Goal: Complete application form: Complete application form

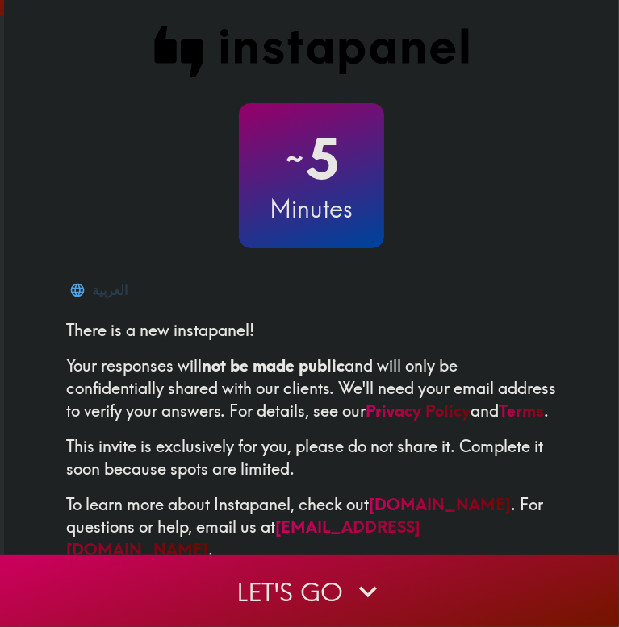
scroll to position [44, 0]
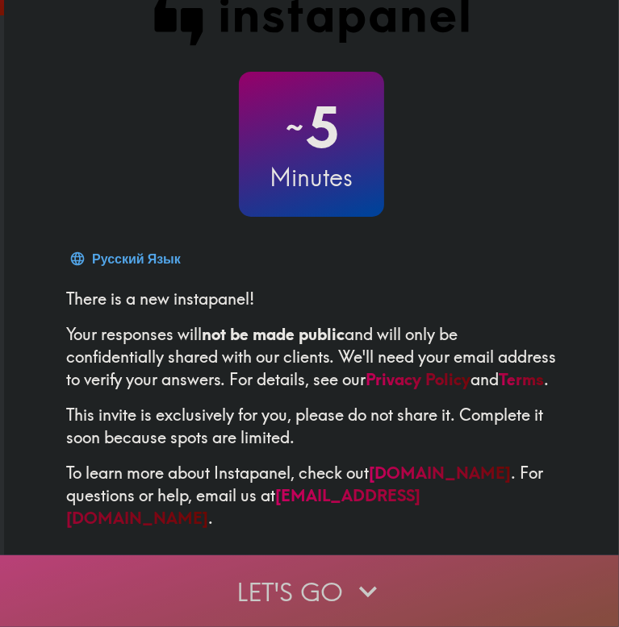
click at [333, 575] on button "Let's go" at bounding box center [309, 592] width 619 height 72
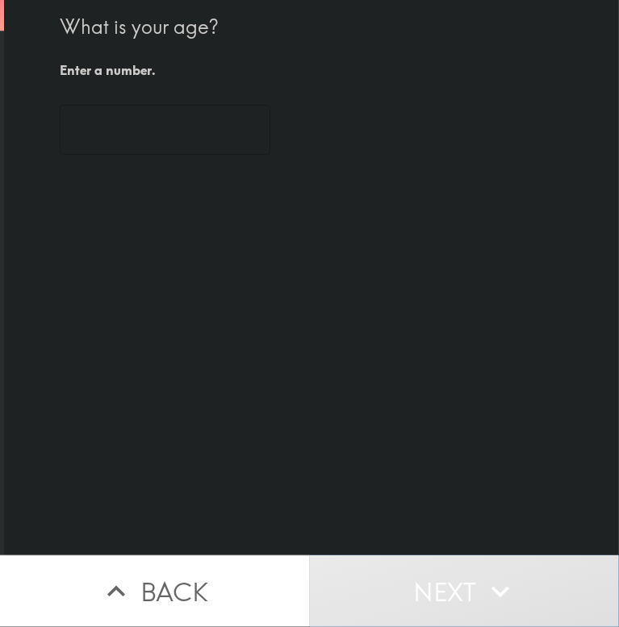
scroll to position [0, 0]
click at [213, 149] on input "34" at bounding box center [165, 130] width 210 height 50
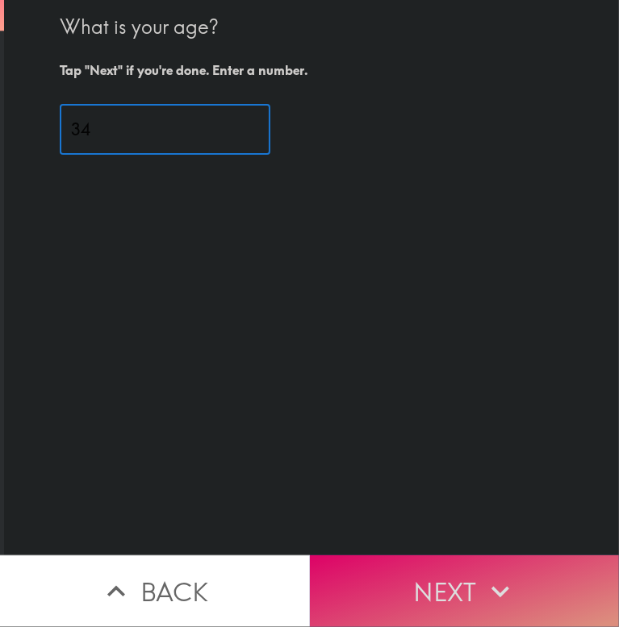
type input "34"
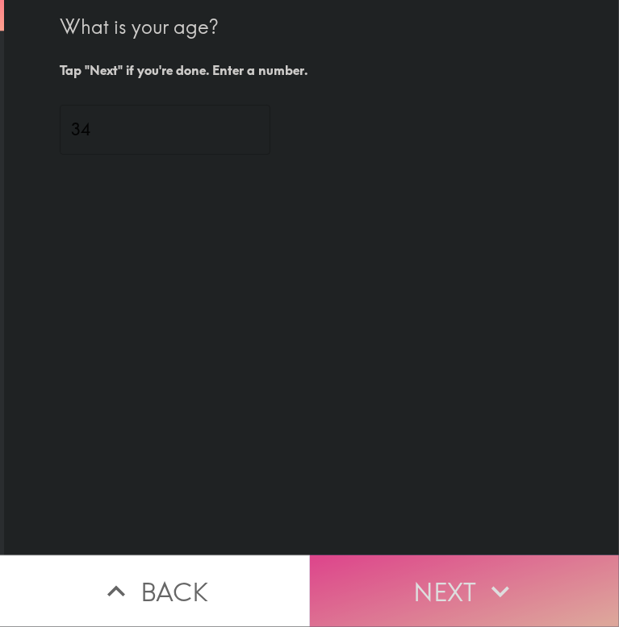
click at [438, 559] on button "Next" at bounding box center [465, 592] width 310 height 72
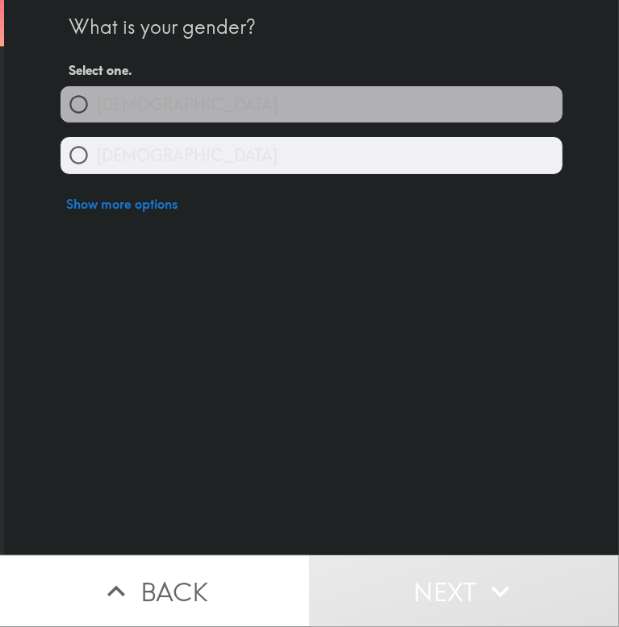
click at [196, 103] on label "[DEMOGRAPHIC_DATA]" at bounding box center [311, 104] width 502 height 36
click at [97, 103] on input "[DEMOGRAPHIC_DATA]" at bounding box center [78, 104] width 36 height 36
radio input "true"
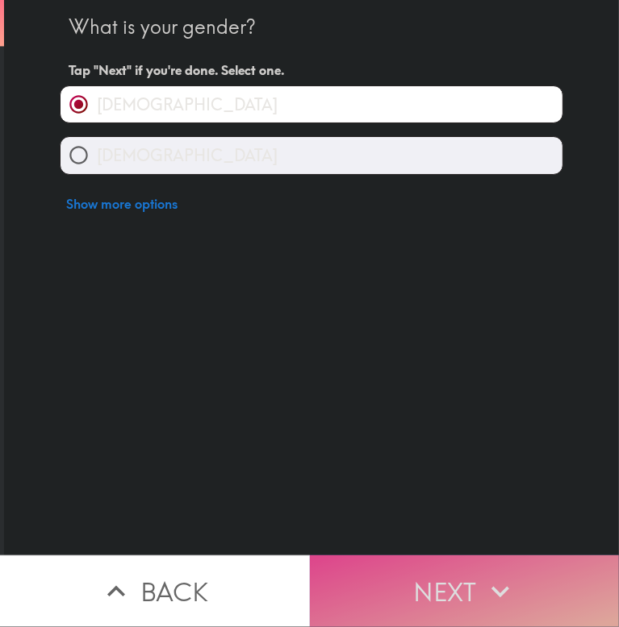
click at [466, 559] on button "Next" at bounding box center [465, 592] width 310 height 72
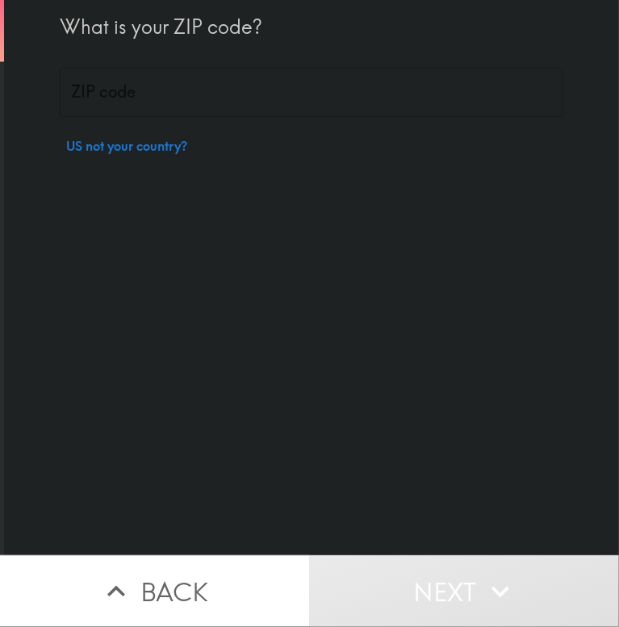
drag, startPoint x: 106, startPoint y: 65, endPoint x: 116, endPoint y: 93, distance: 29.1
click at [116, 93] on div "What is your ZIP code? ZIP code ZIP code US not your country?" at bounding box center [311, 81] width 503 height 162
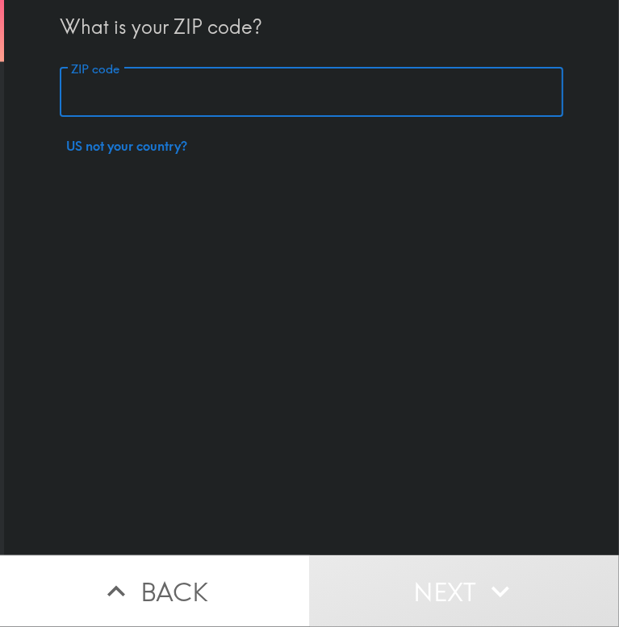
click at [116, 93] on input "ZIP code" at bounding box center [311, 93] width 503 height 50
type input "29730"
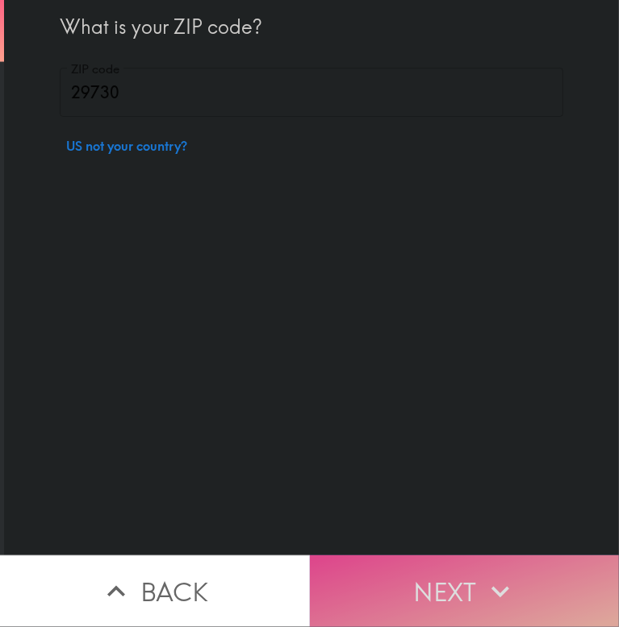
click at [473, 570] on button "Next" at bounding box center [465, 592] width 310 height 72
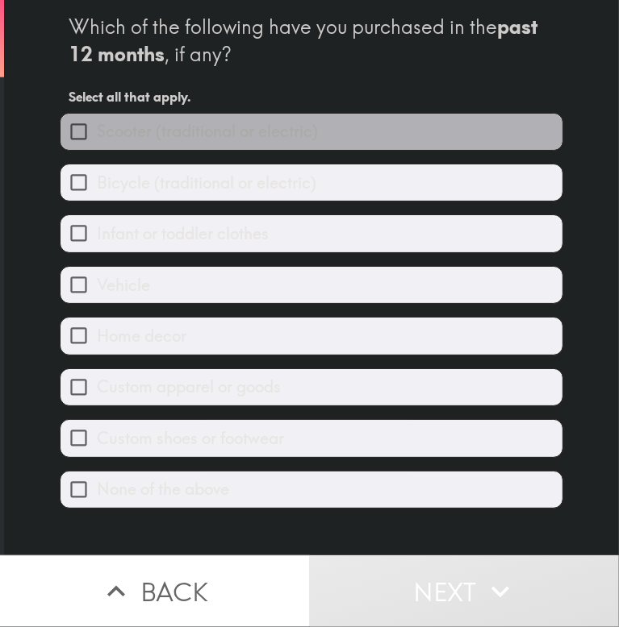
click at [316, 139] on label "Scooter (traditional or electric)" at bounding box center [311, 132] width 502 height 36
click at [97, 139] on input "Scooter (traditional or electric)" at bounding box center [78, 132] width 36 height 36
checkbox input "true"
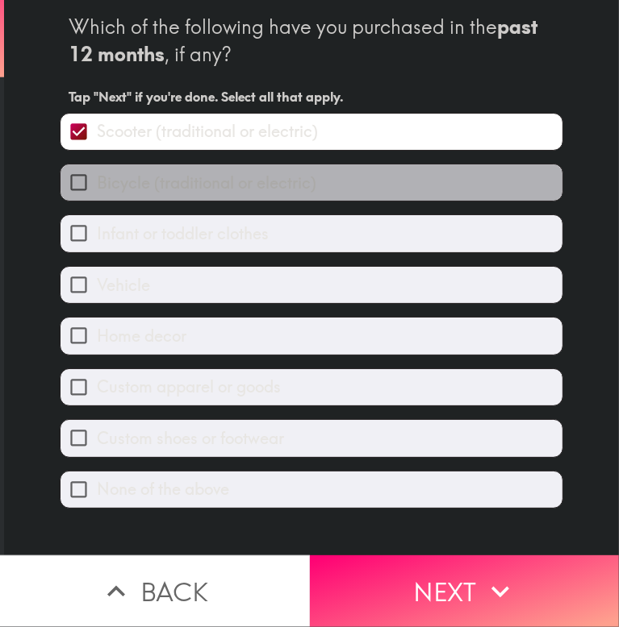
click at [310, 175] on label "Bicycle (traditional or electric)" at bounding box center [311, 183] width 502 height 36
click at [97, 175] on input "Bicycle (traditional or electric)" at bounding box center [78, 183] width 36 height 36
checkbox input "true"
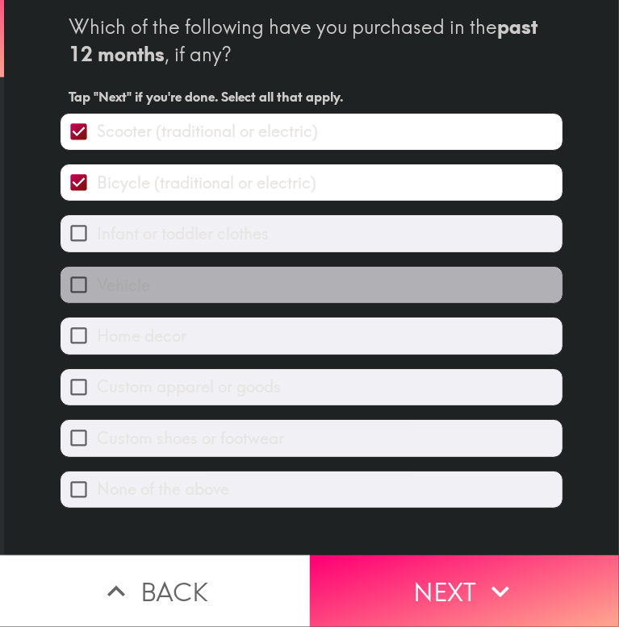
click at [295, 272] on label "Vehicle" at bounding box center [311, 285] width 502 height 36
click at [97, 272] on input "Vehicle" at bounding box center [78, 285] width 36 height 36
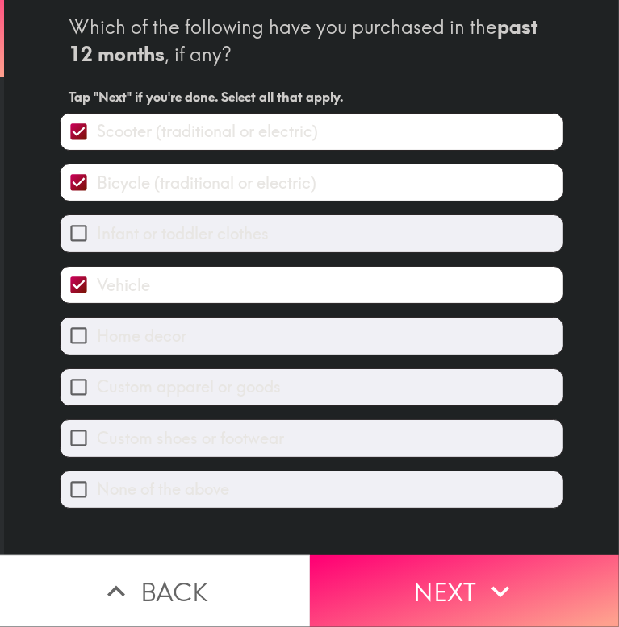
click at [295, 272] on label "Vehicle" at bounding box center [311, 285] width 502 height 36
click at [97, 272] on input "Vehicle" at bounding box center [78, 285] width 36 height 36
checkbox input "false"
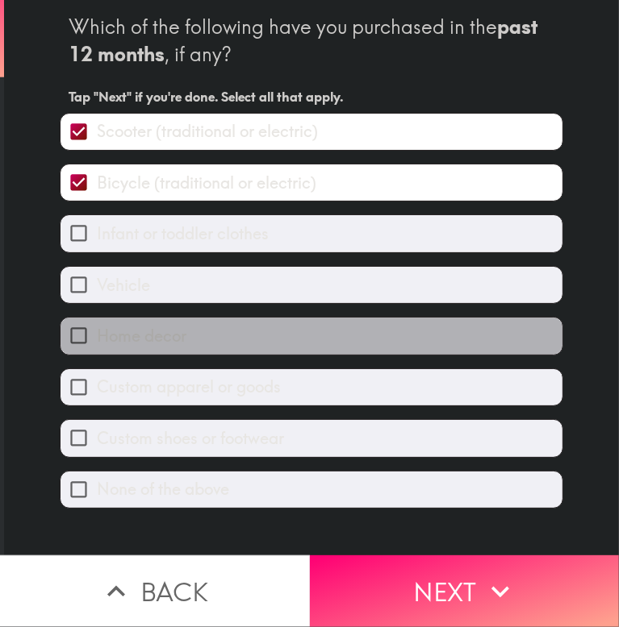
click at [284, 323] on label "Home decor" at bounding box center [311, 336] width 502 height 36
click at [97, 323] on input "Home decor" at bounding box center [78, 336] width 36 height 36
checkbox input "true"
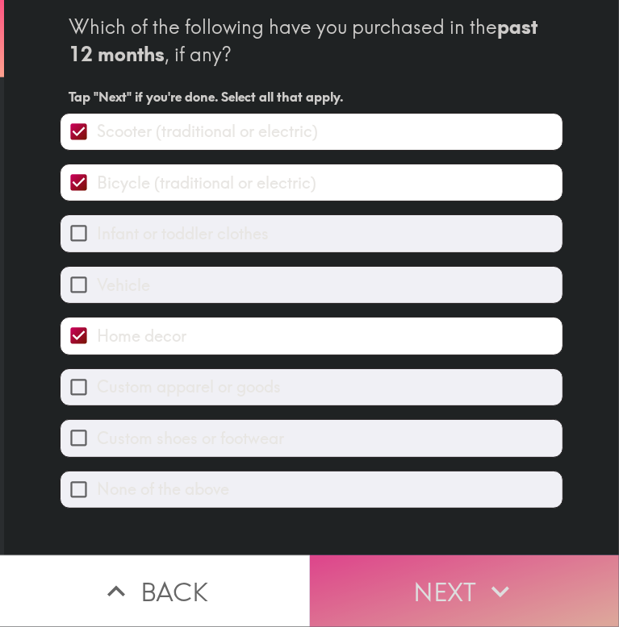
click at [416, 569] on button "Next" at bounding box center [465, 592] width 310 height 72
